Goal: Navigation & Orientation: Understand site structure

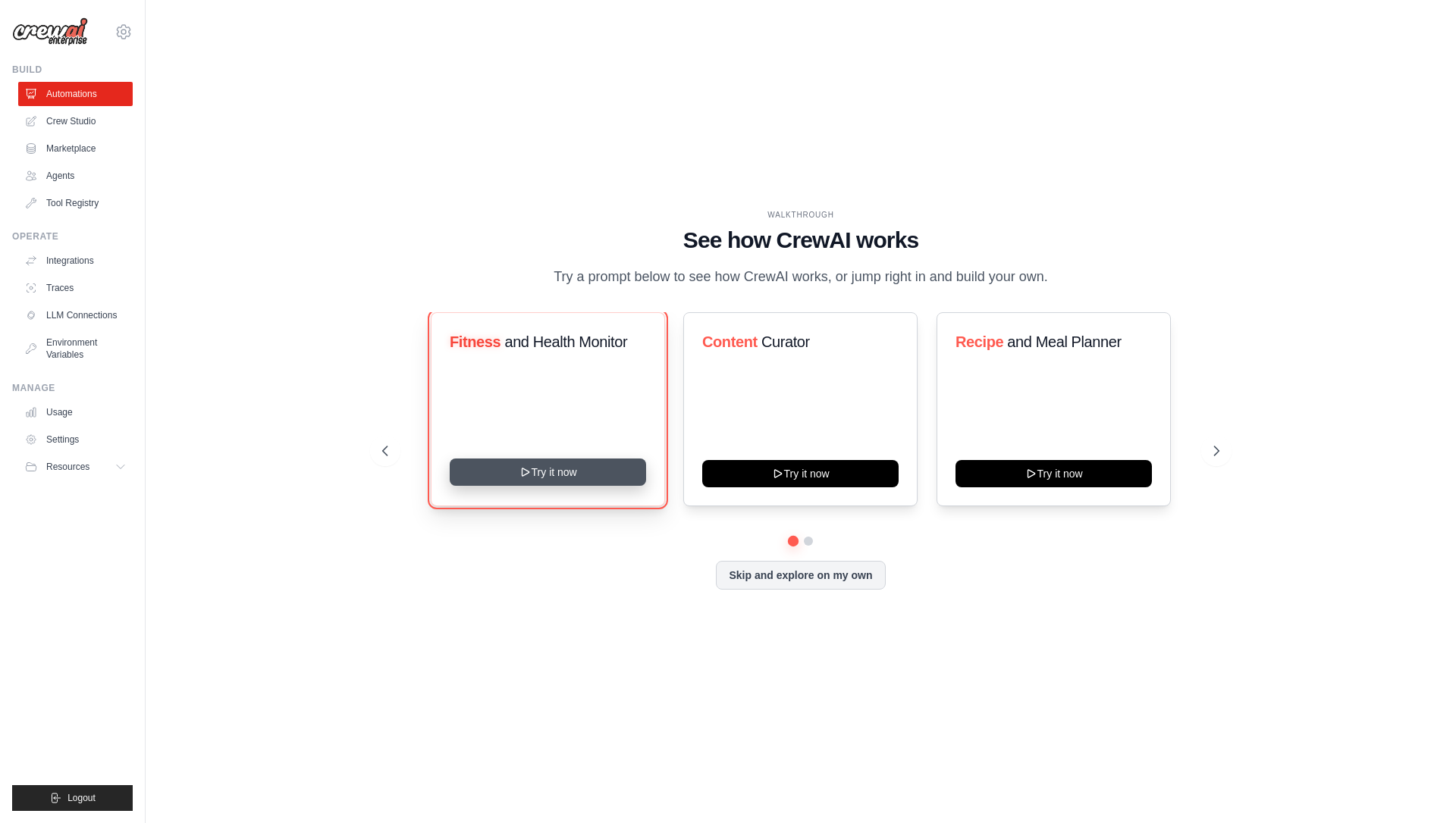
click at [536, 481] on button "Try it now" at bounding box center [548, 472] width 197 height 27
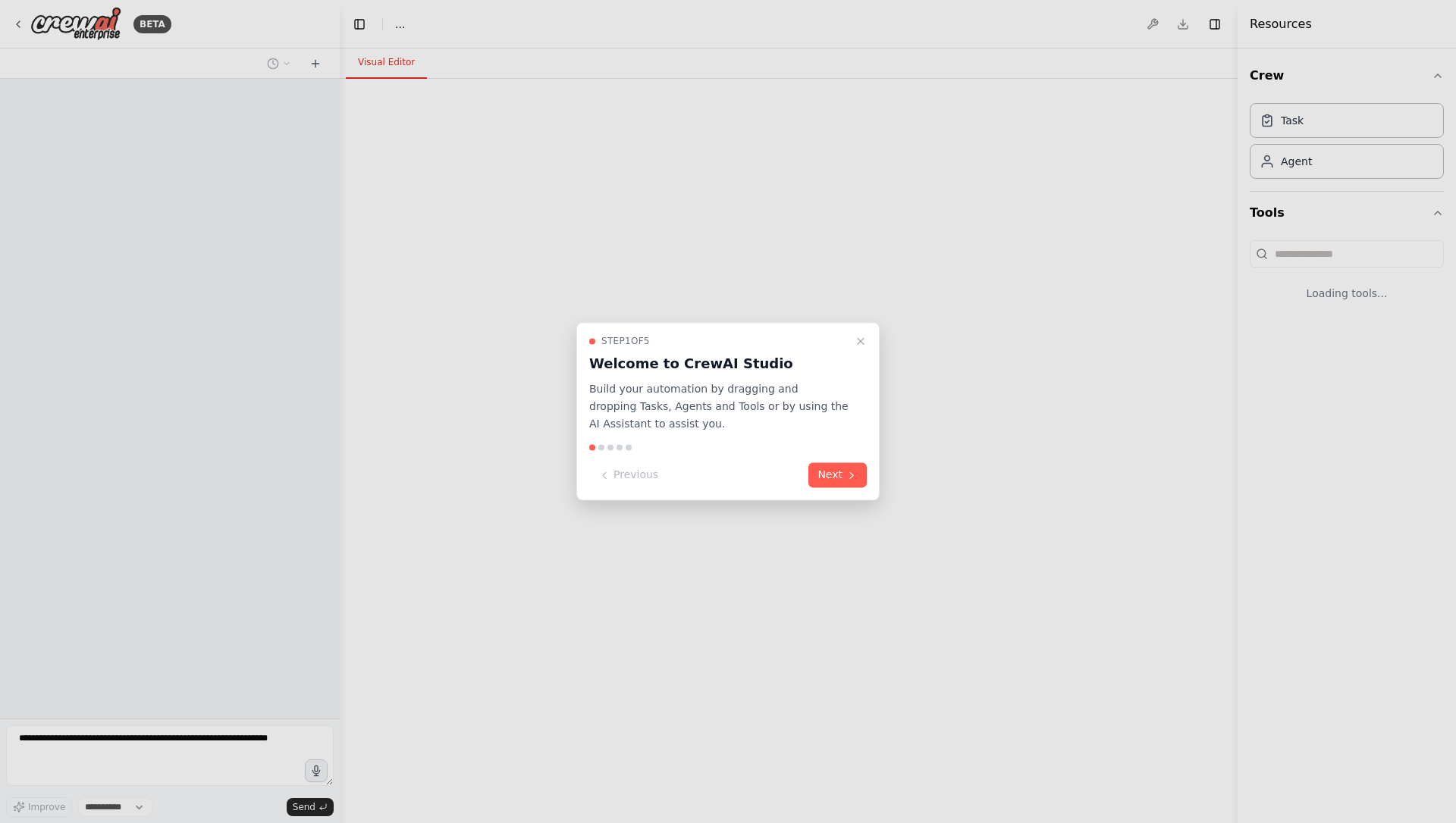
select select "****"
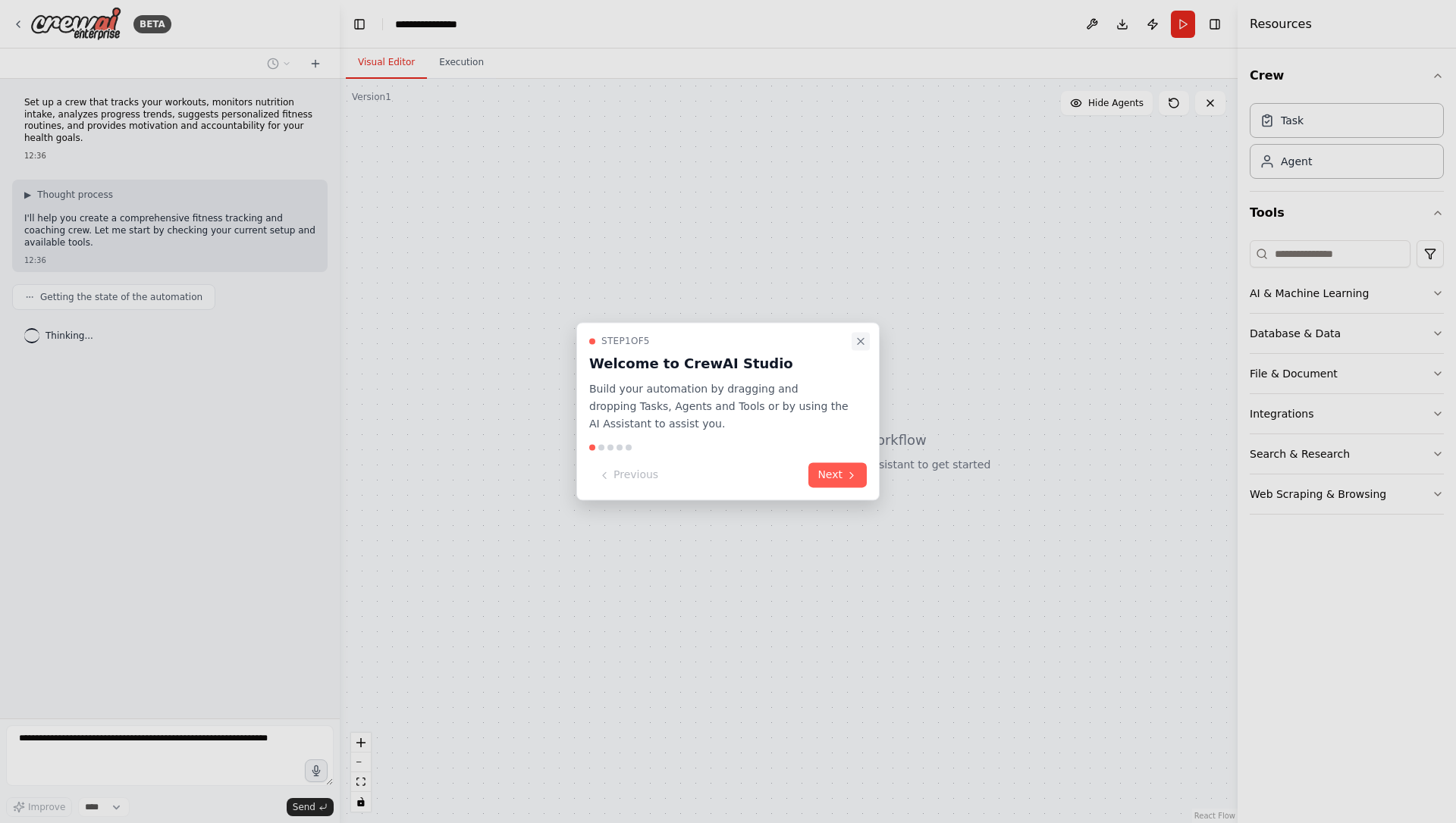
click at [858, 342] on icon "Close walkthrough" at bounding box center [861, 341] width 13 height 12
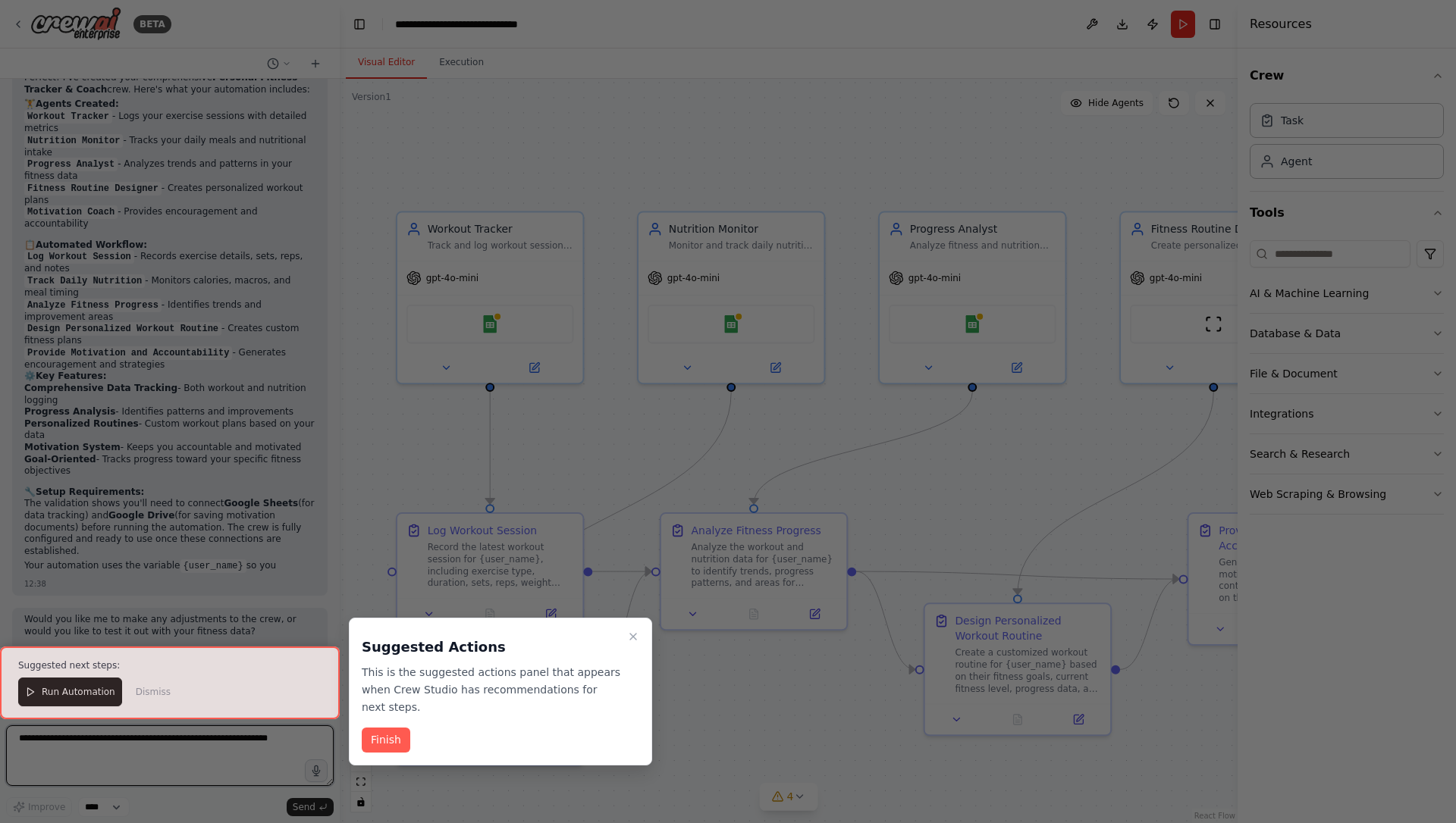
scroll to position [1070, 0]
click at [390, 728] on button "Finish" at bounding box center [386, 741] width 48 height 25
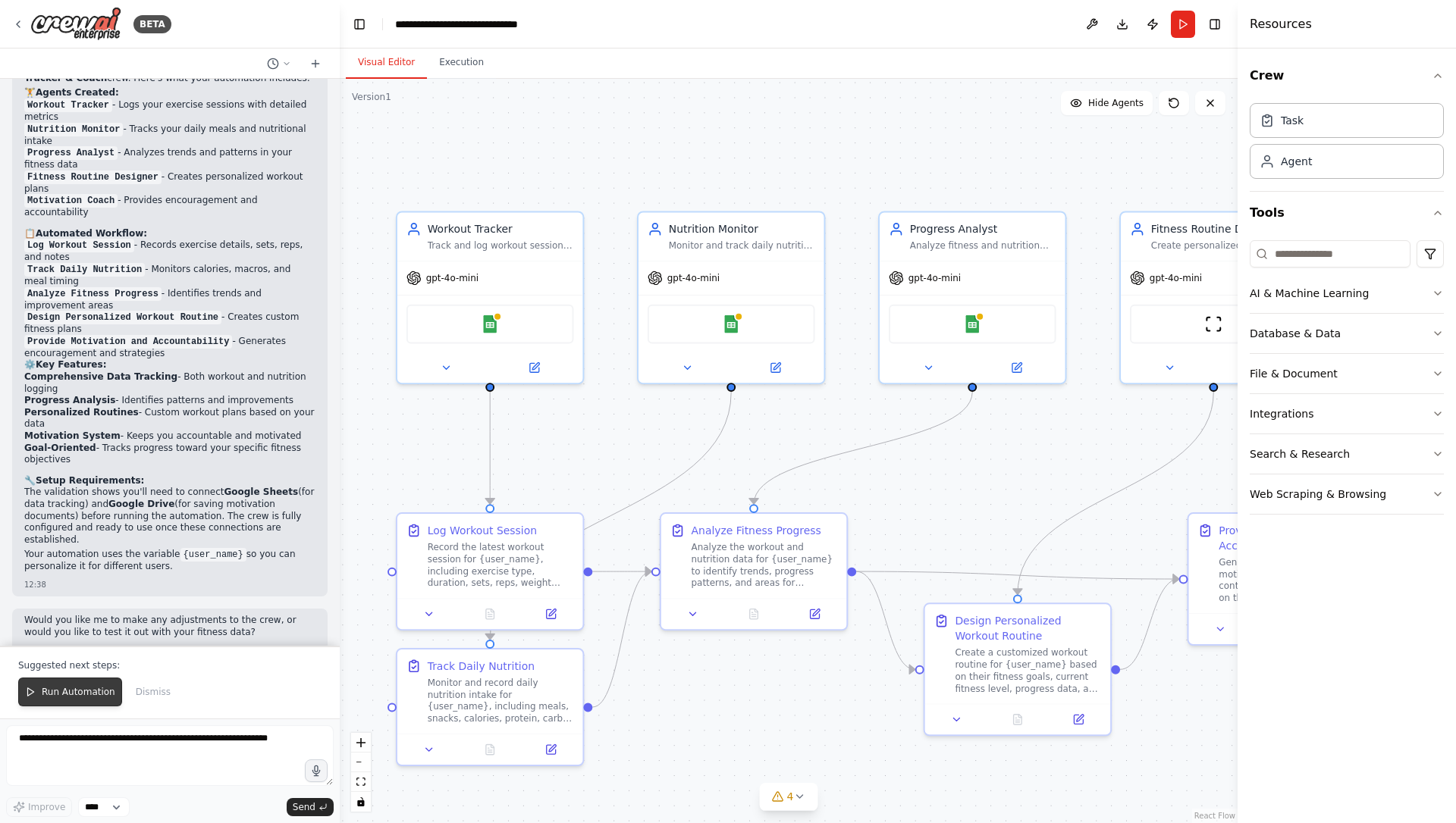
click at [78, 690] on span "Run Automation" at bounding box center [78, 692] width 73 height 12
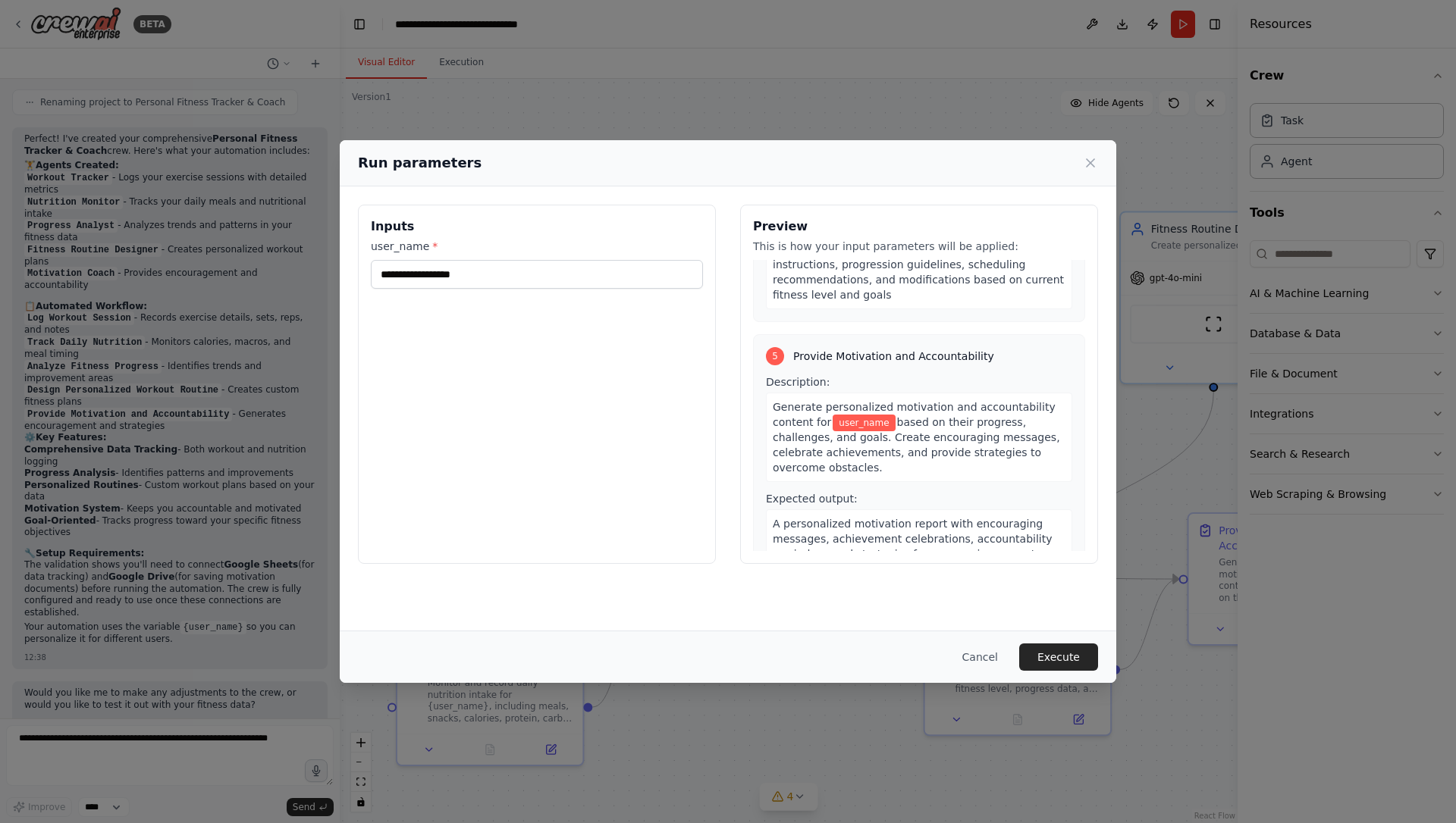
scroll to position [0, 0]
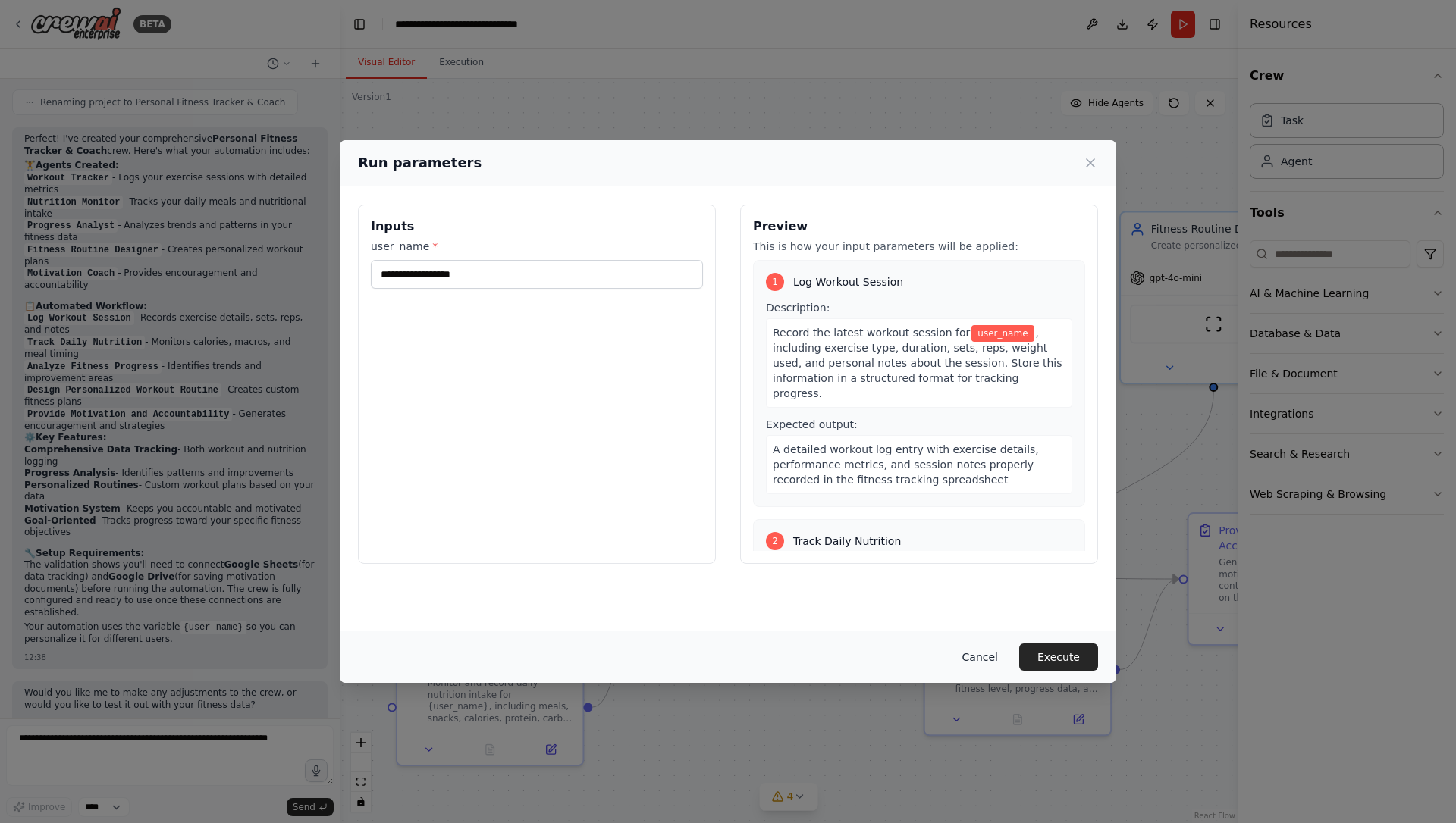
click at [976, 661] on button "Cancel" at bounding box center [980, 657] width 60 height 27
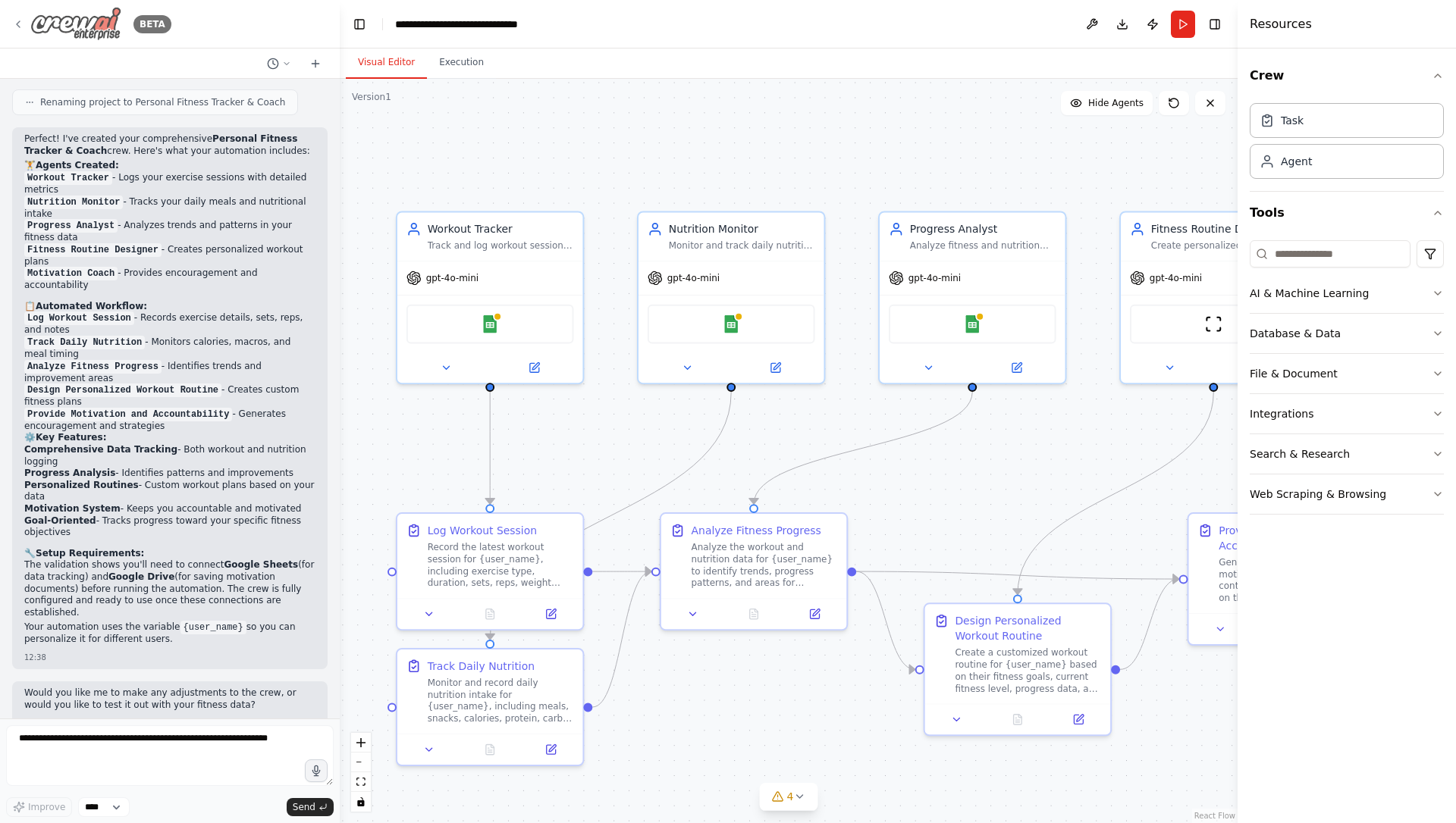
click at [16, 31] on div "BETA" at bounding box center [92, 23] width 159 height 34
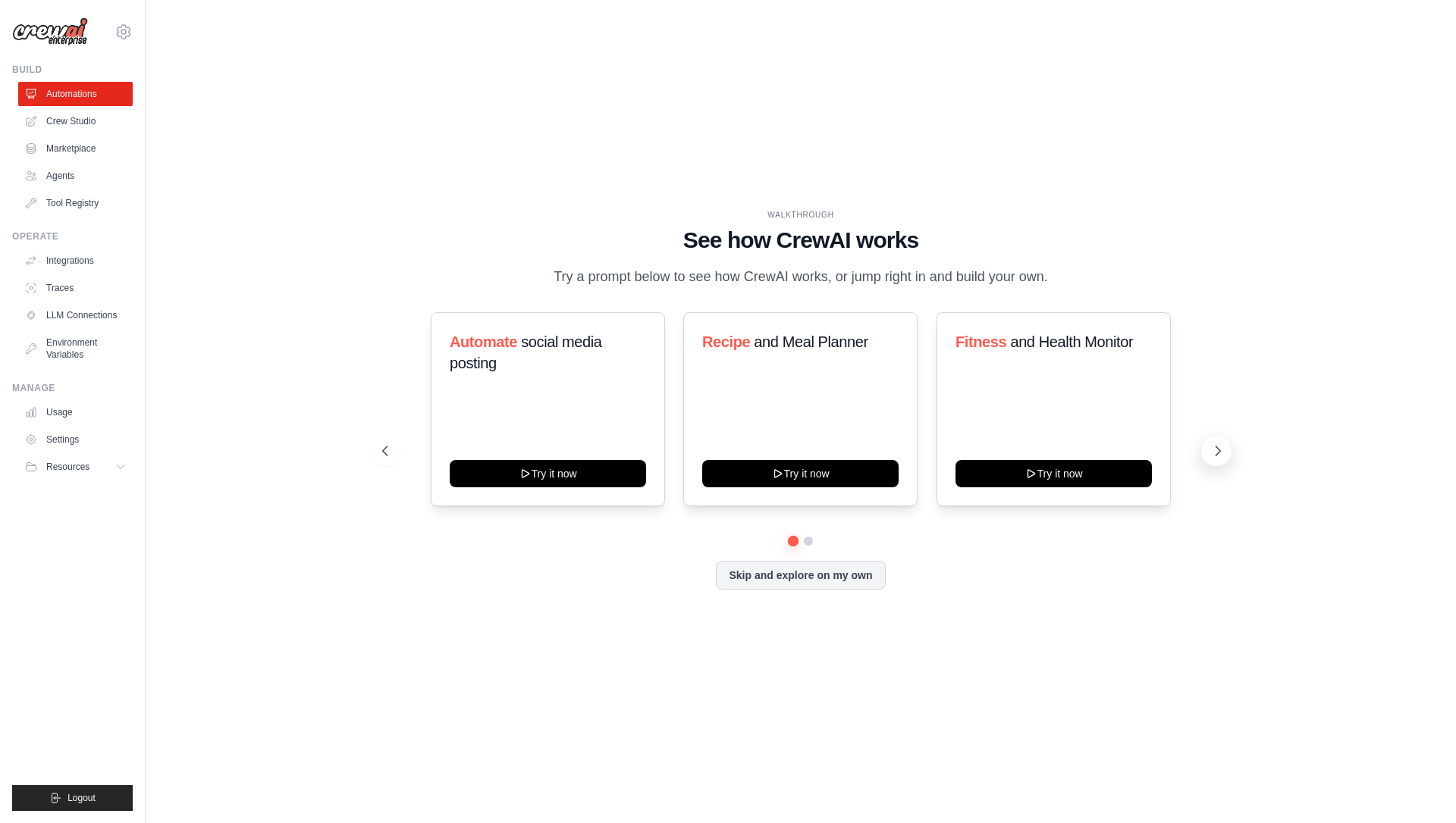
click at [1221, 451] on icon at bounding box center [1218, 451] width 4 height 9
click at [81, 123] on link "Crew Studio" at bounding box center [77, 121] width 114 height 24
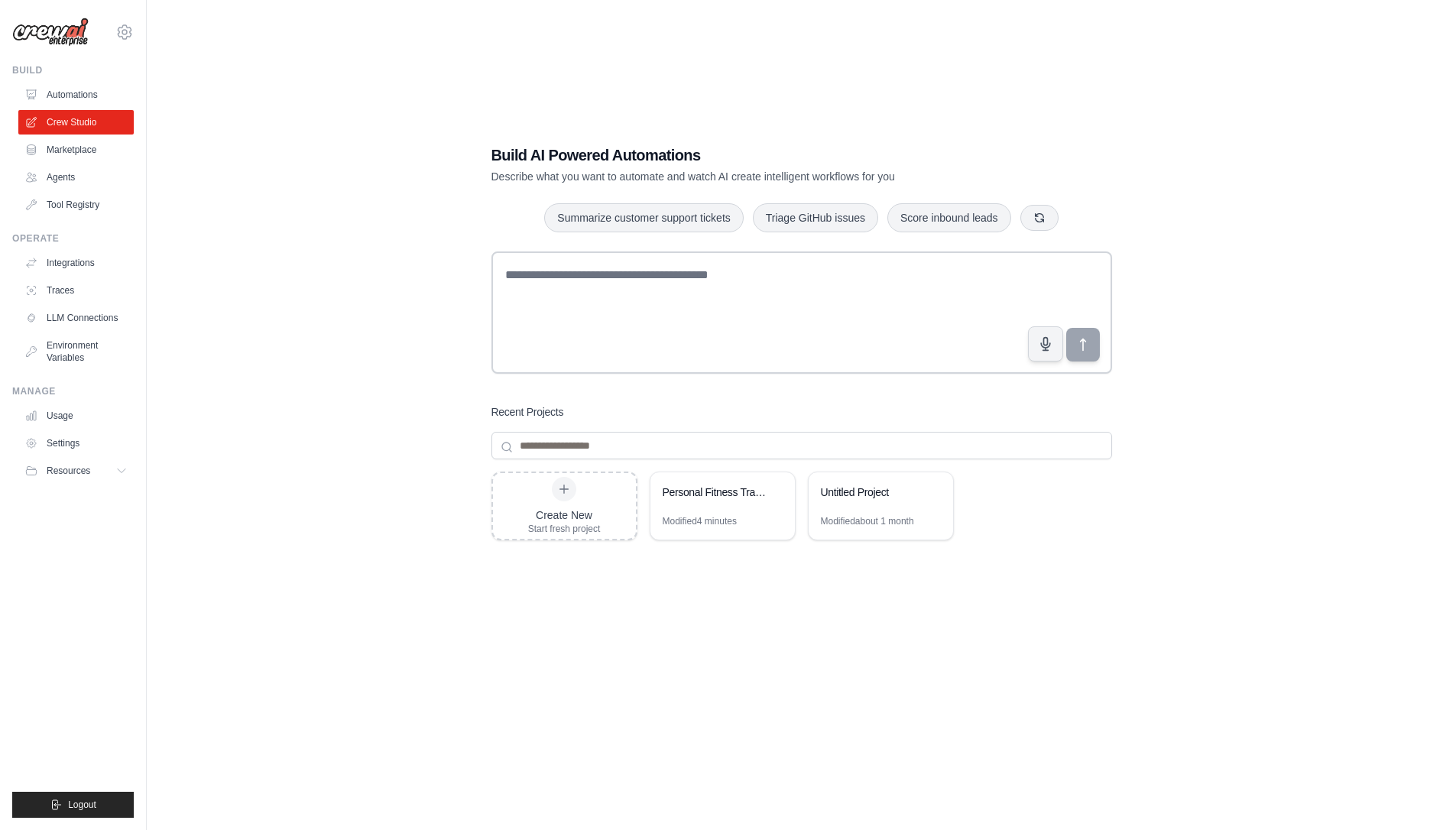
click at [76, 151] on link "Marketplace" at bounding box center [76, 150] width 115 height 24
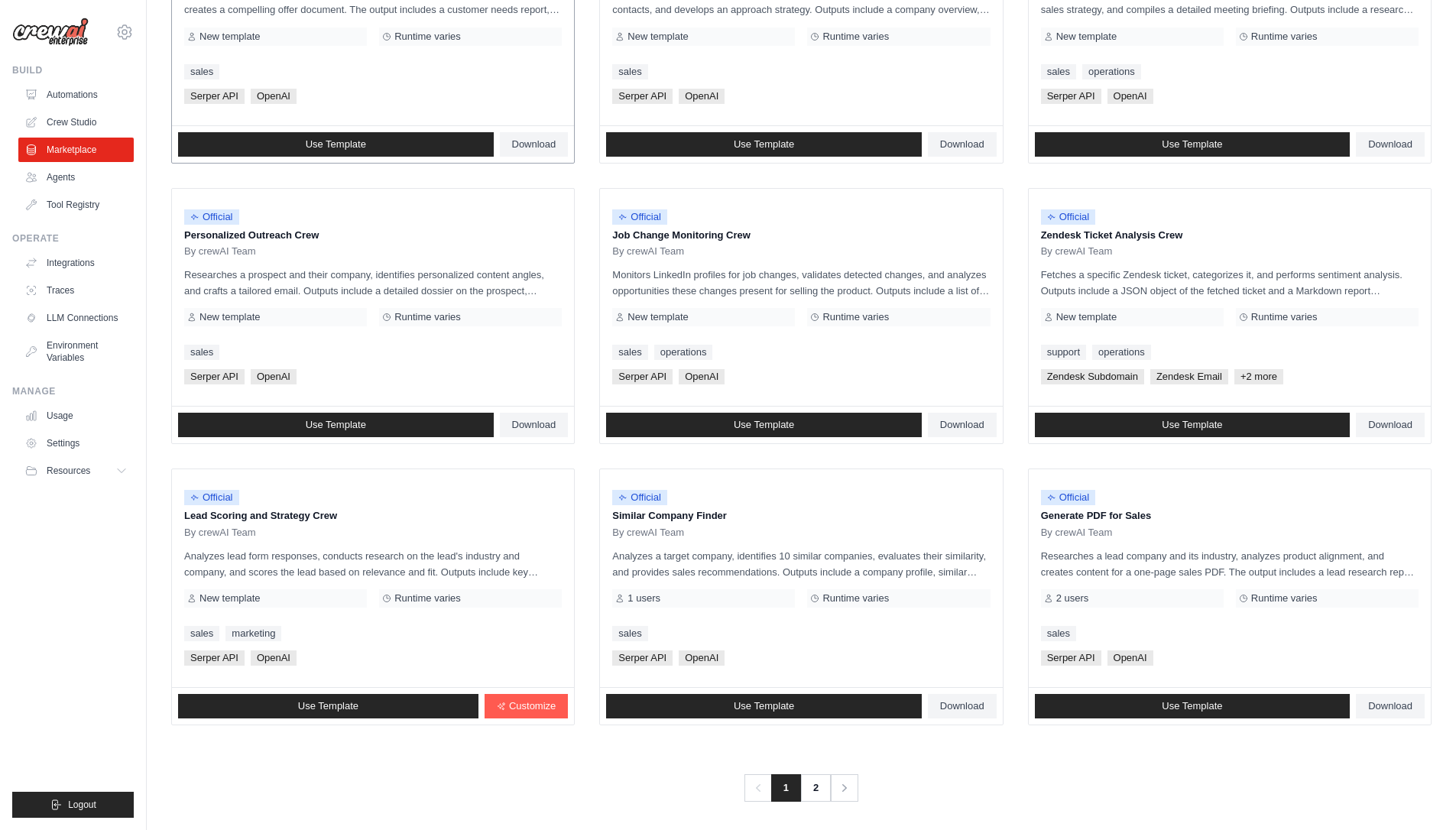
scroll to position [586, 0]
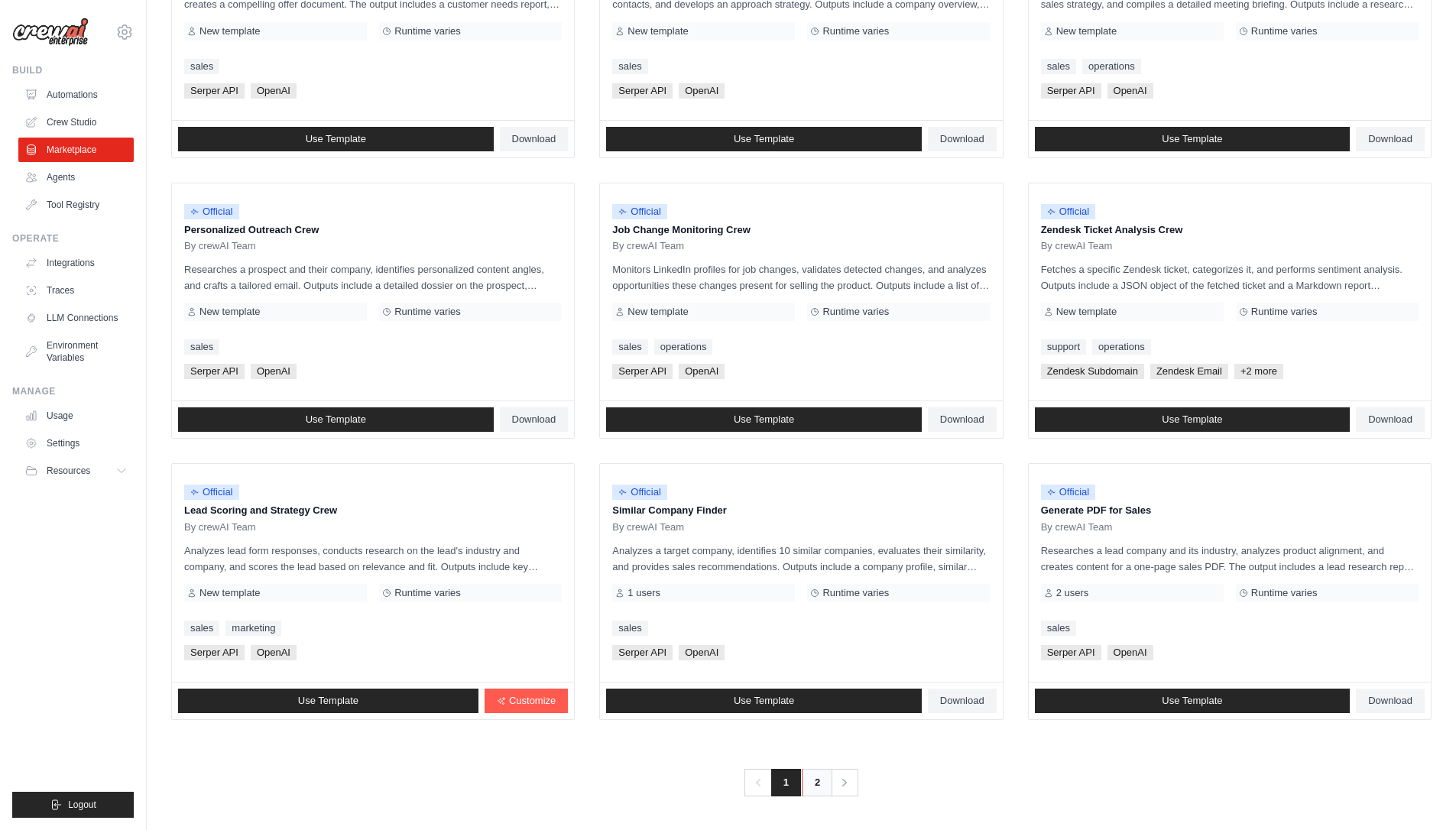
click at [810, 791] on link "2" at bounding box center [817, 782] width 30 height 28
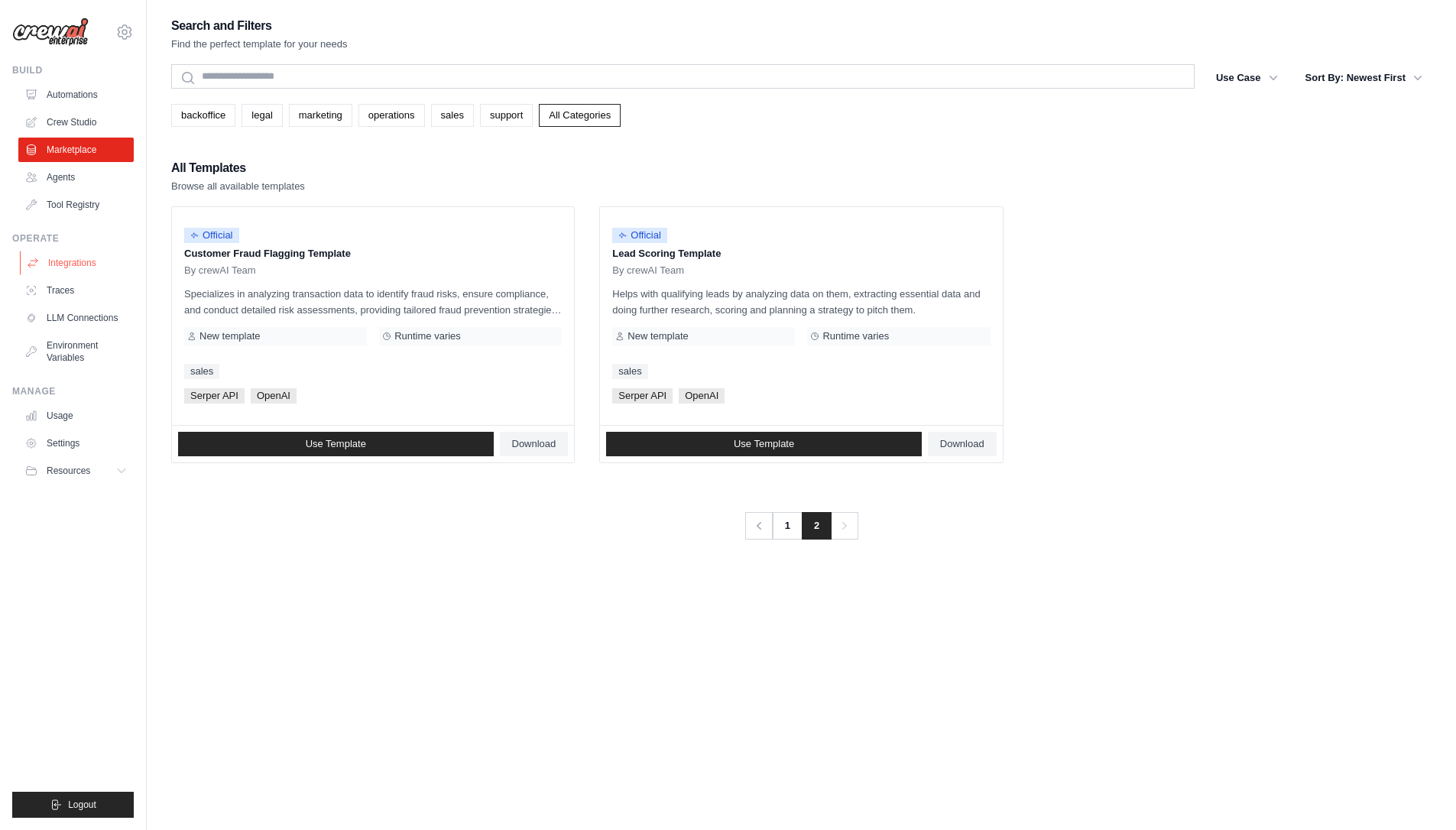
click at [75, 271] on link "Integrations" at bounding box center [77, 262] width 115 height 24
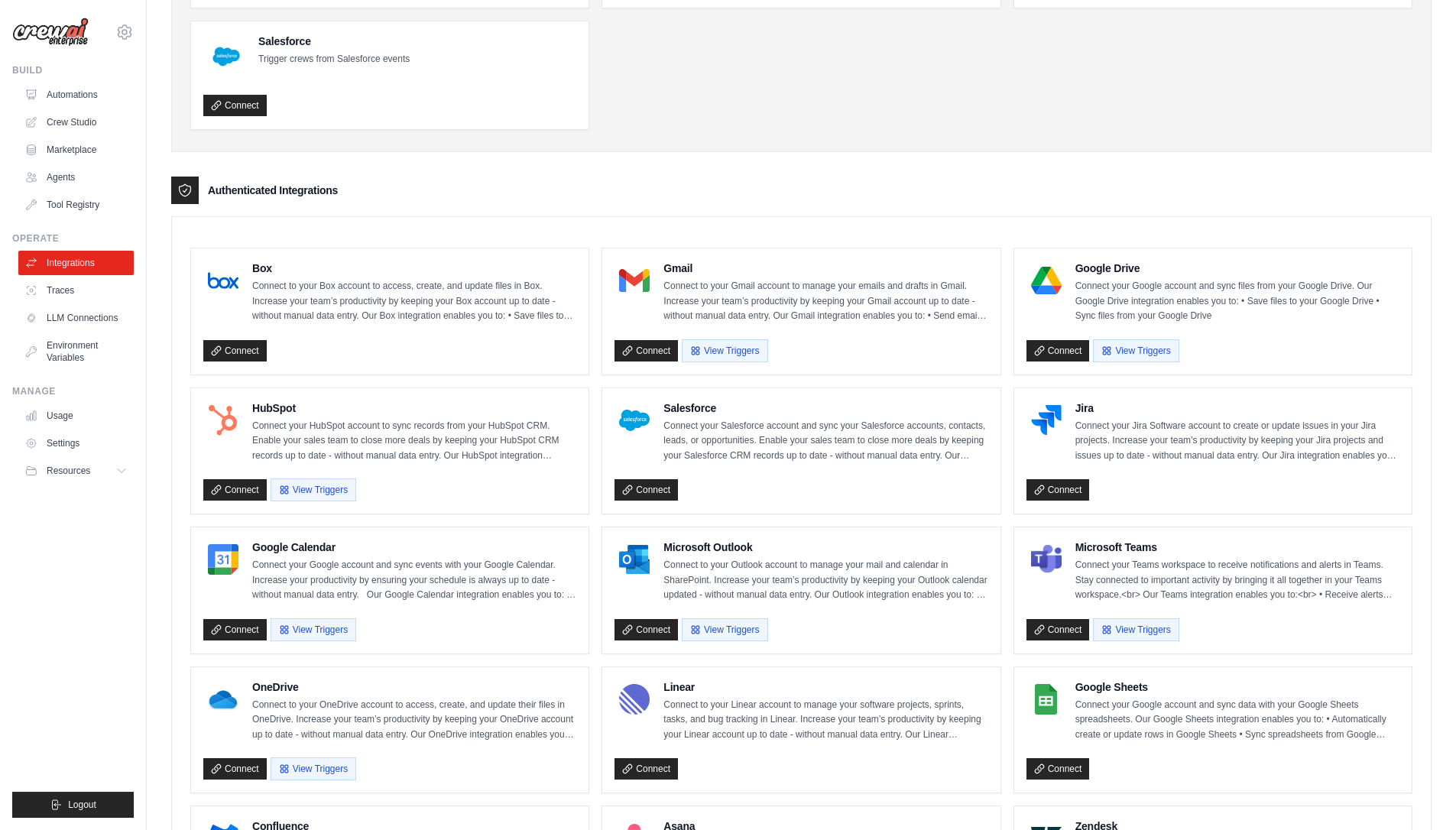
scroll to position [260, 0]
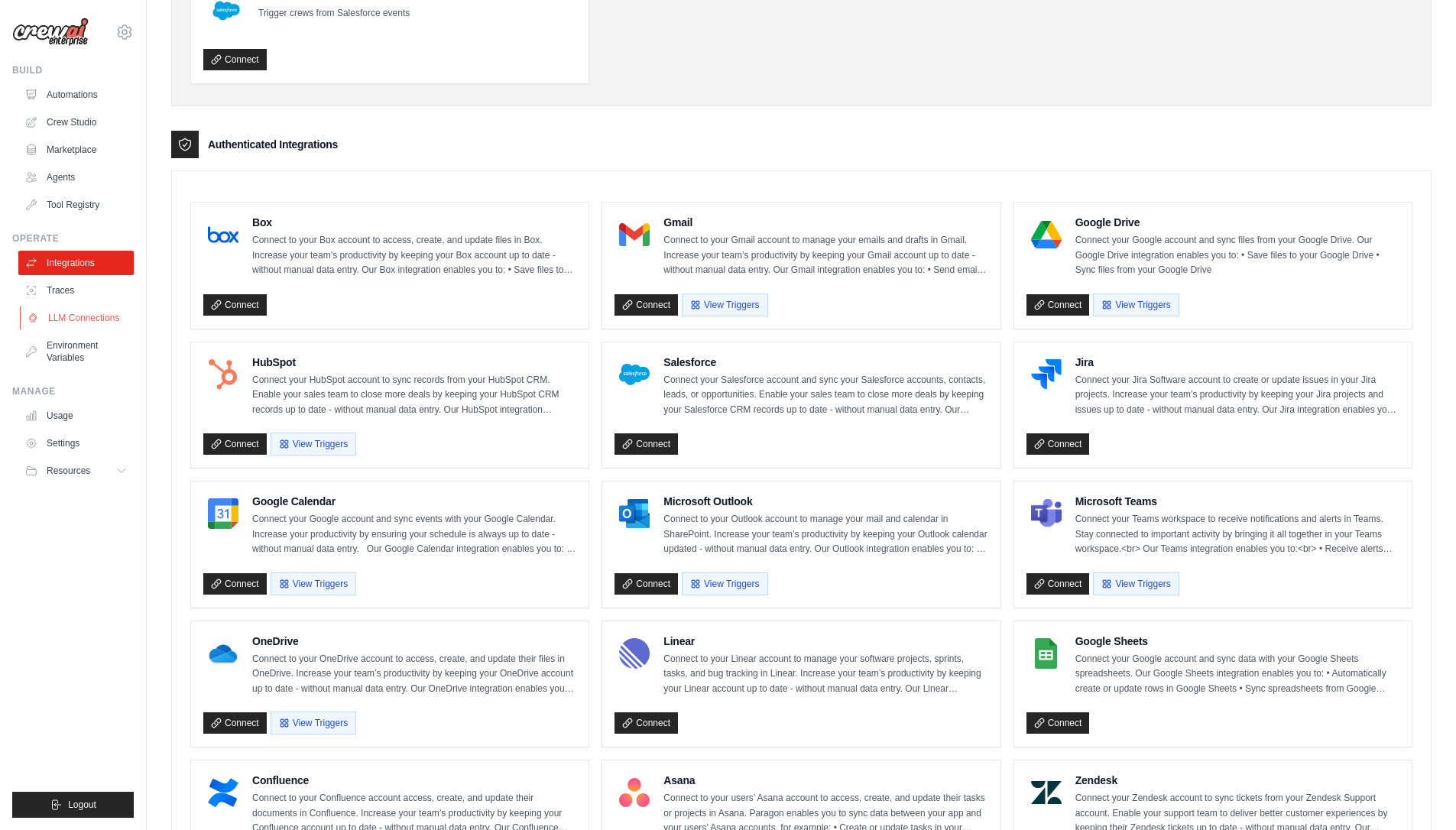
click at [105, 319] on link "LLM Connections" at bounding box center [77, 318] width 115 height 24
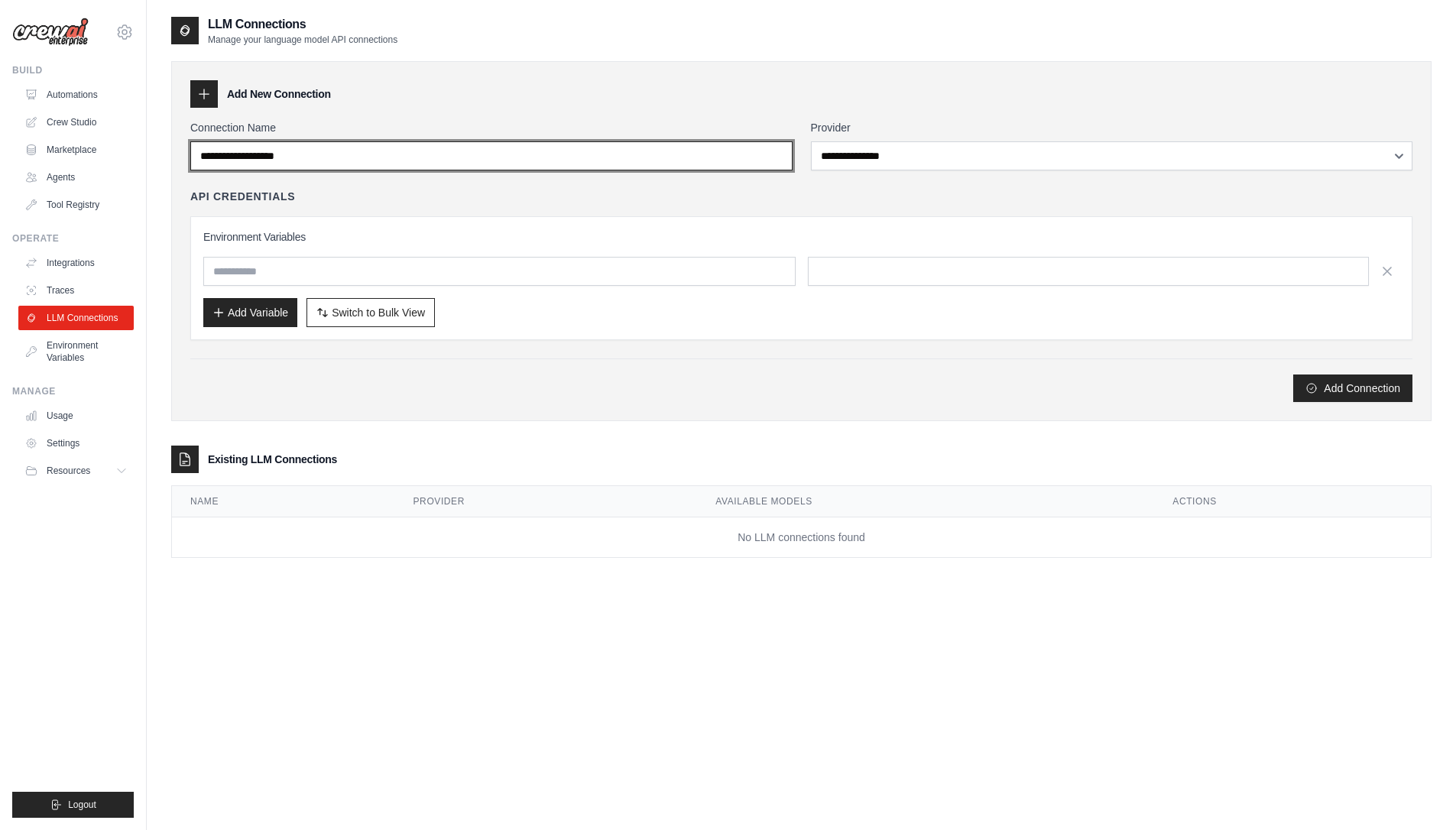
click at [327, 150] on input "Connection Name" at bounding box center [491, 155] width 602 height 29
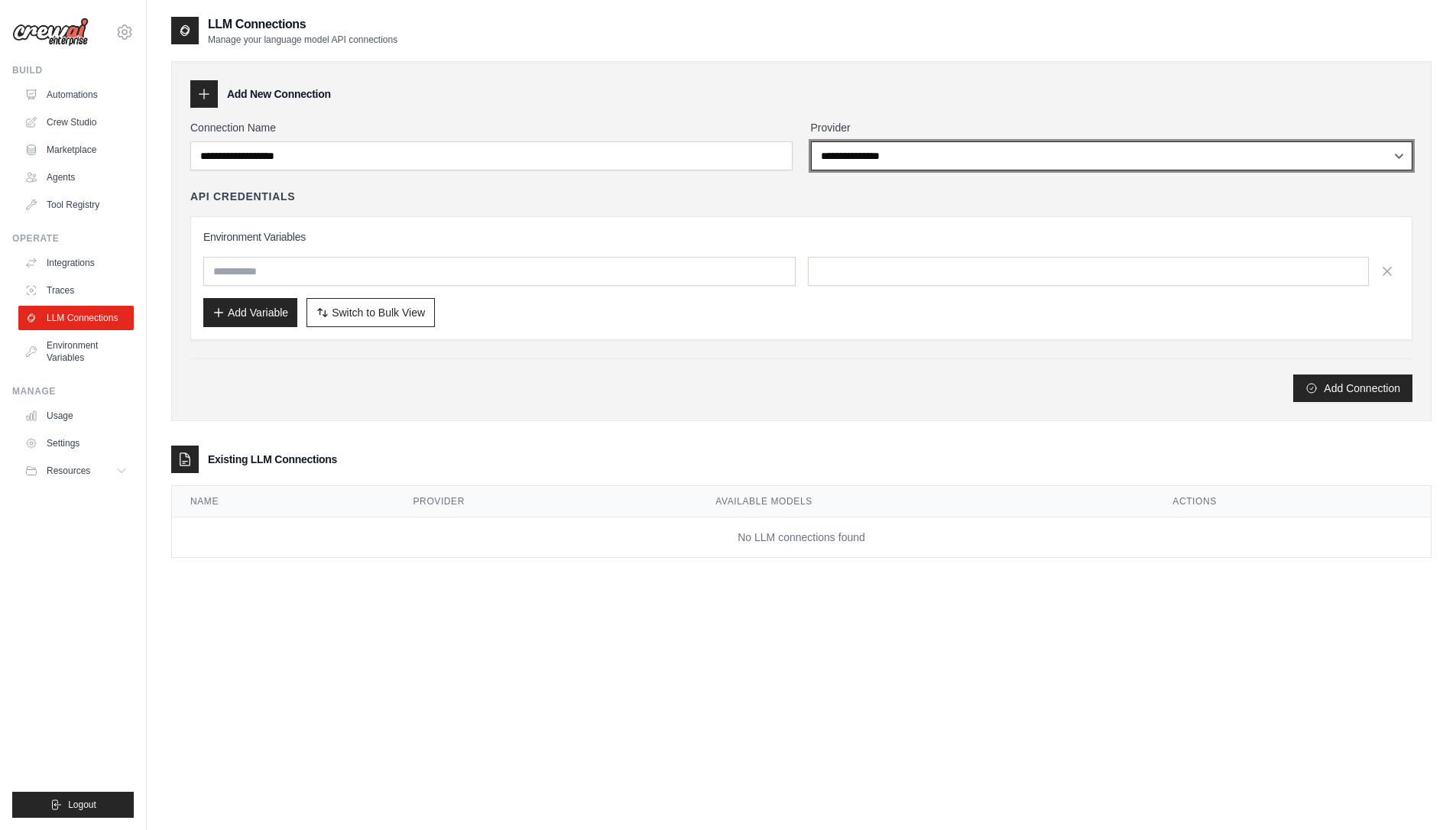
drag, startPoint x: 862, startPoint y: 166, endPoint x: 511, endPoint y: 310, distance: 379.4
click at [511, 310] on div "**********" at bounding box center [802, 261] width 1222 height 282
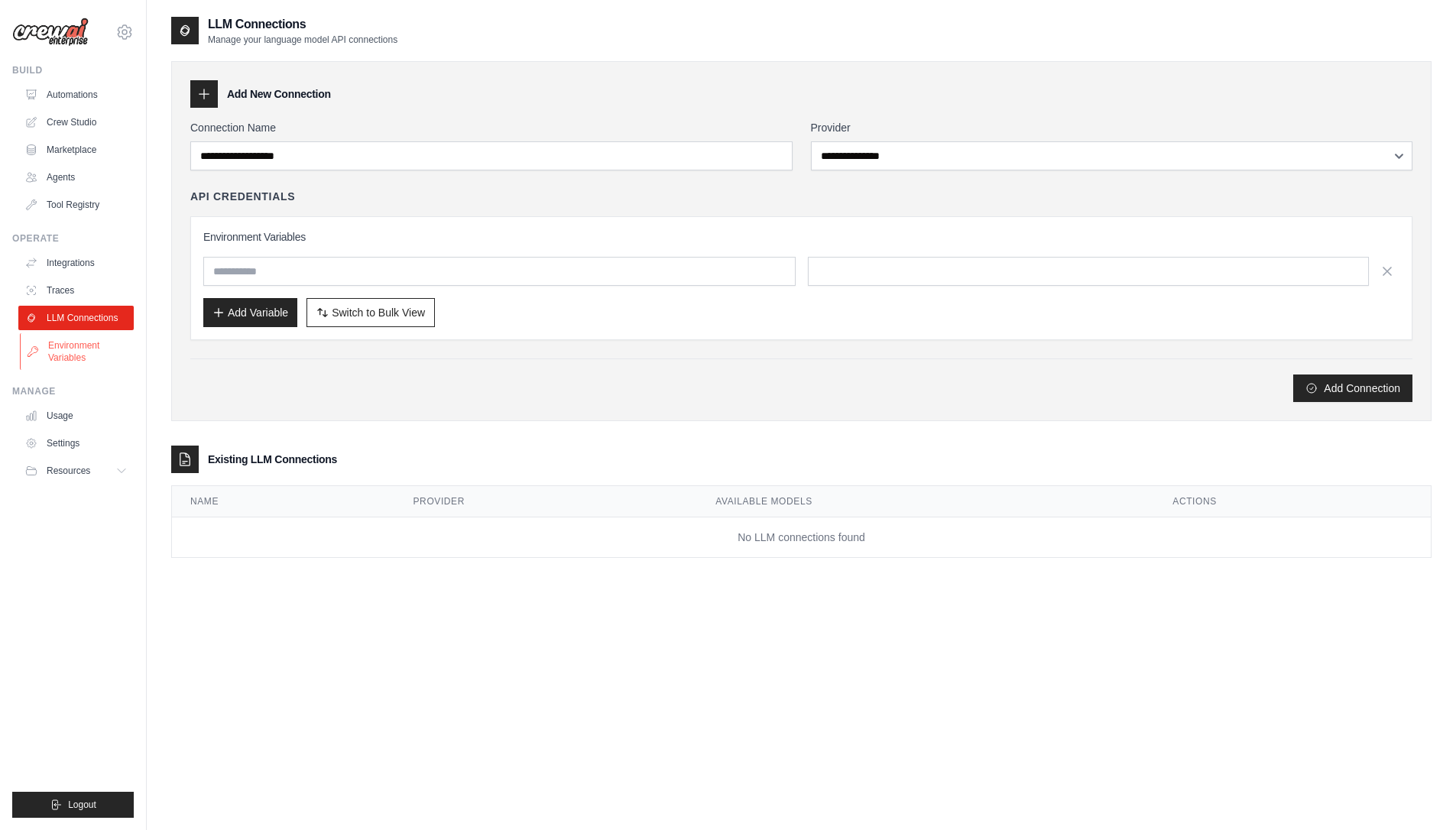
click at [73, 349] on link "Environment Variables" at bounding box center [77, 352] width 115 height 37
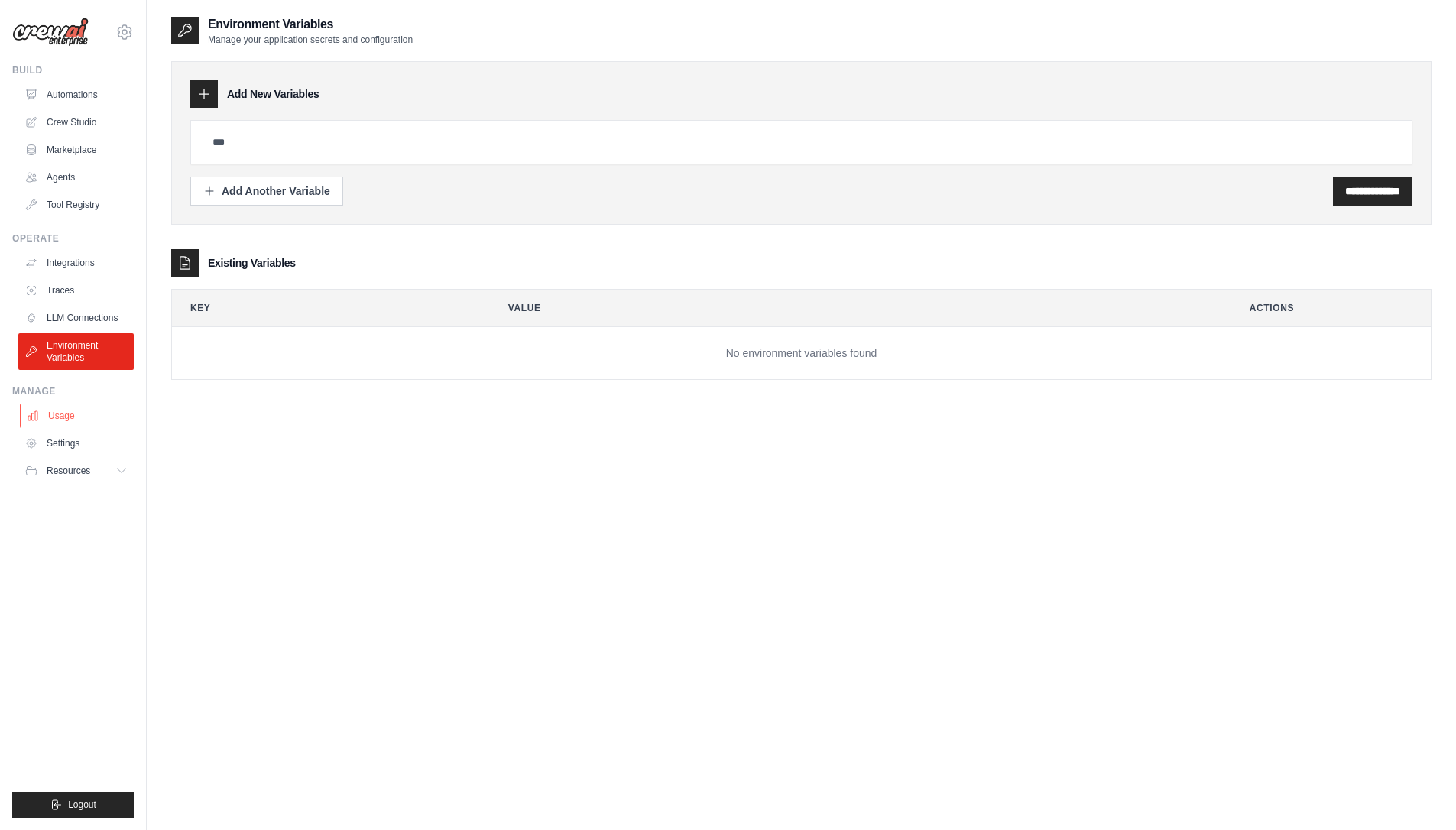
click at [83, 412] on link "Usage" at bounding box center [77, 415] width 115 height 24
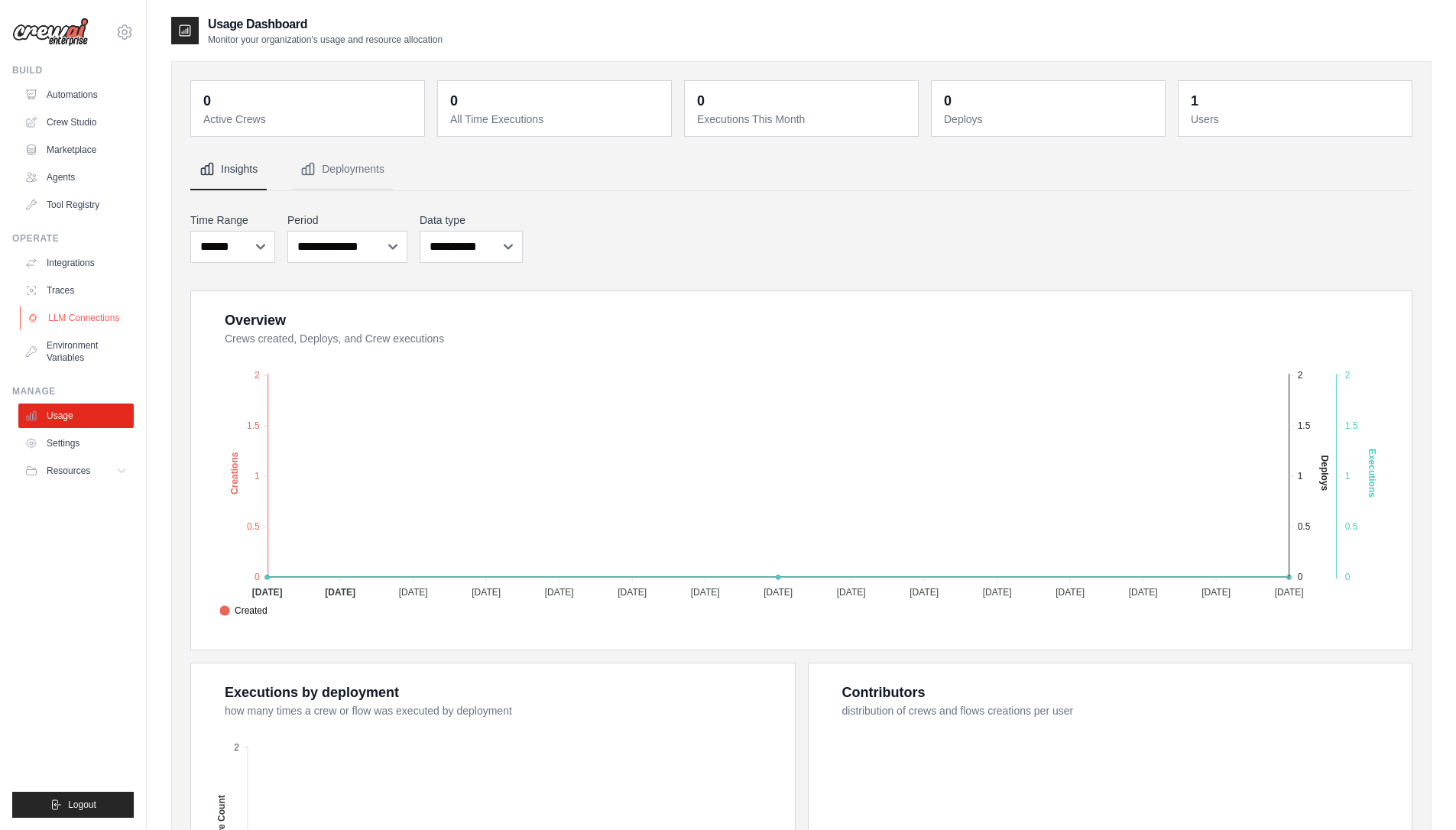
click at [76, 313] on link "LLM Connections" at bounding box center [77, 318] width 115 height 24
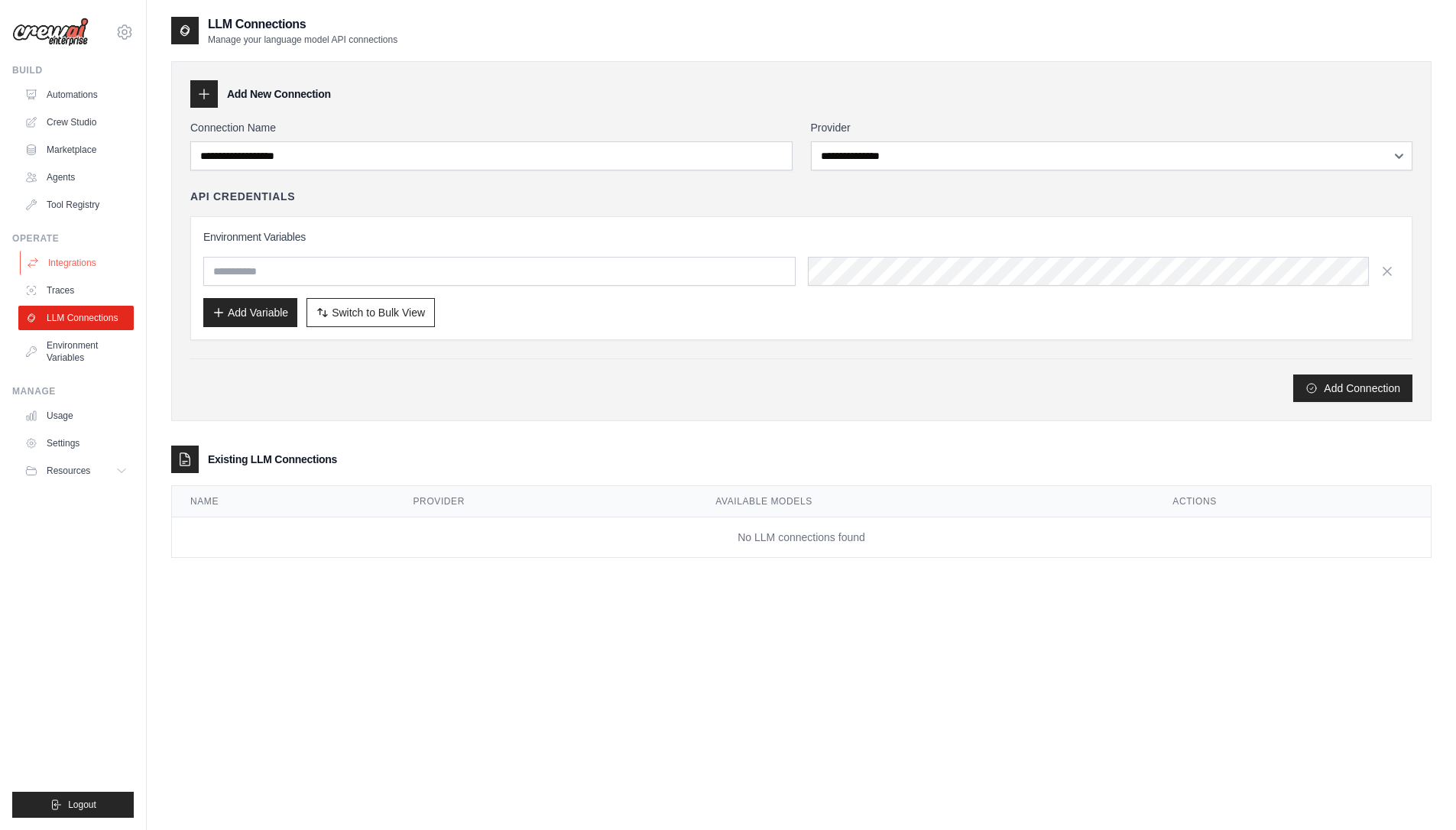
click at [71, 257] on link "Integrations" at bounding box center [77, 262] width 115 height 24
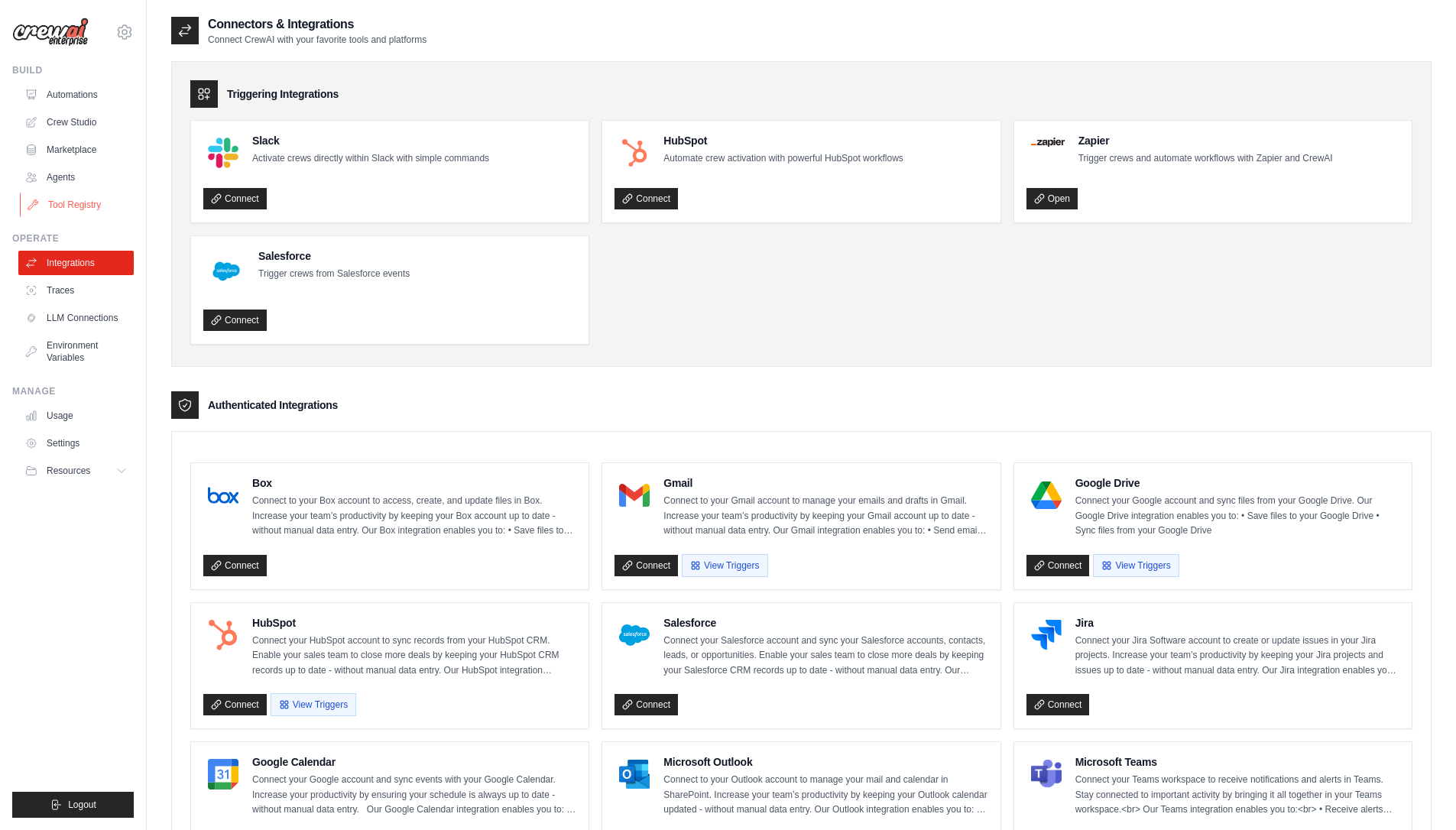
click at [72, 204] on link "Tool Registry" at bounding box center [77, 204] width 115 height 24
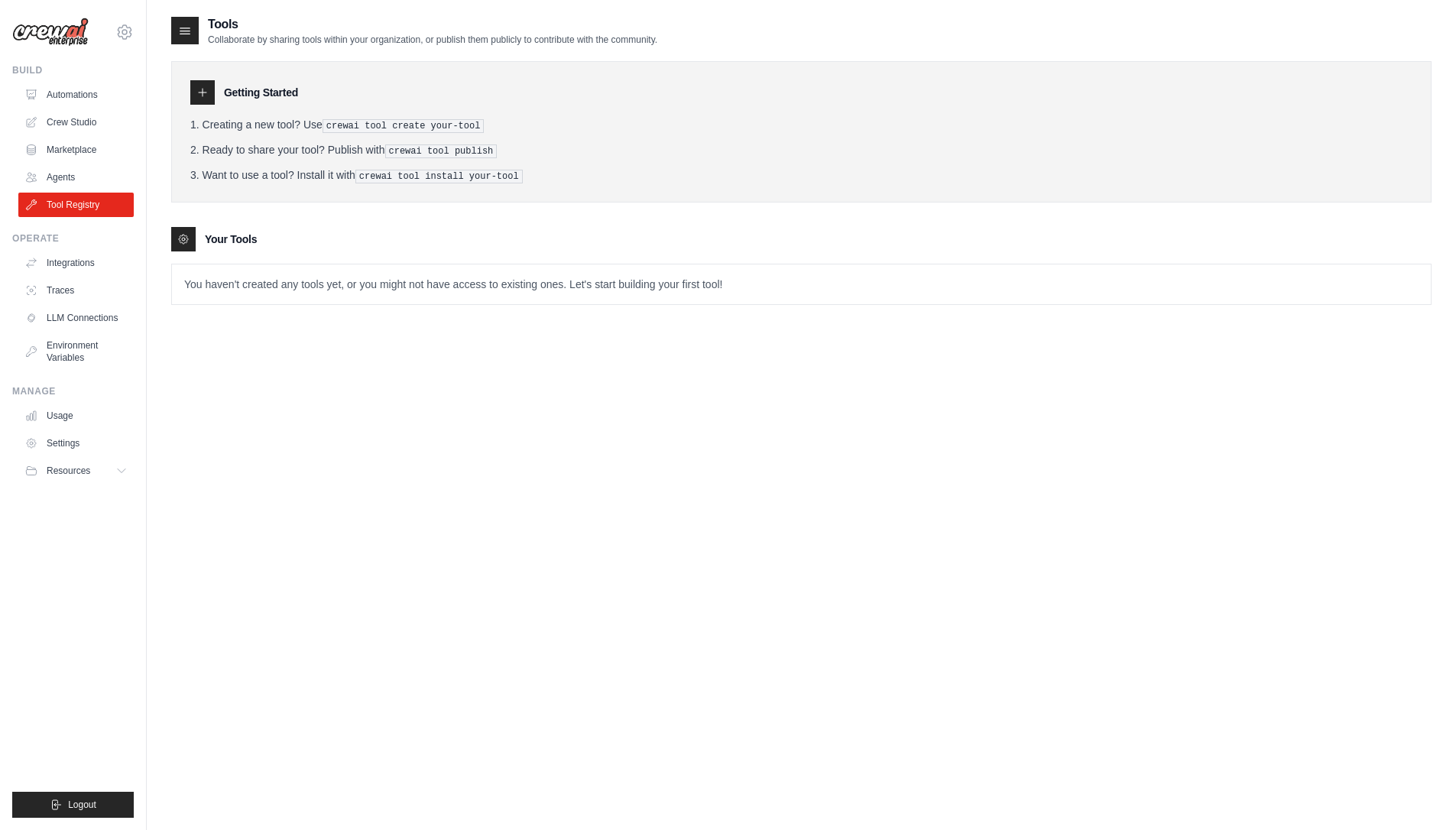
click at [79, 37] on img at bounding box center [50, 32] width 76 height 29
click at [71, 35] on img at bounding box center [50, 32] width 76 height 29
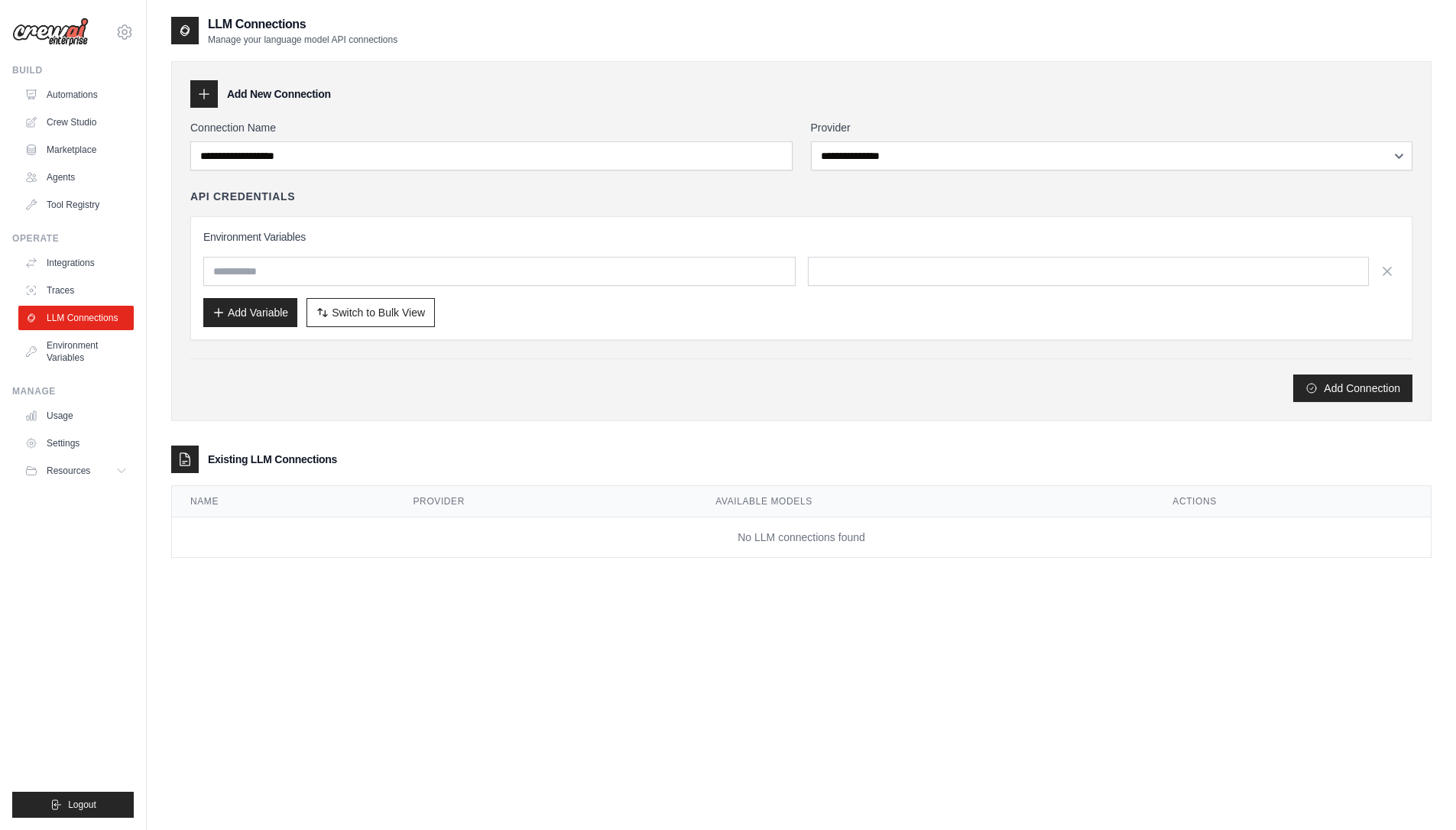
scroll to position [260, 0]
